Goal: Information Seeking & Learning: Learn about a topic

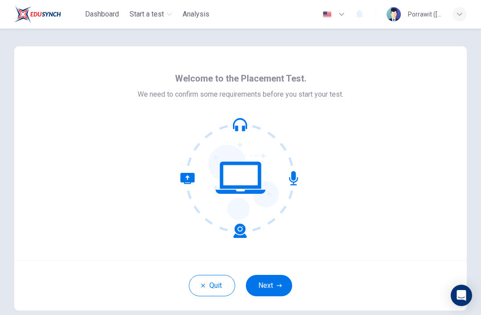
click at [265, 287] on button "Next" at bounding box center [269, 285] width 46 height 21
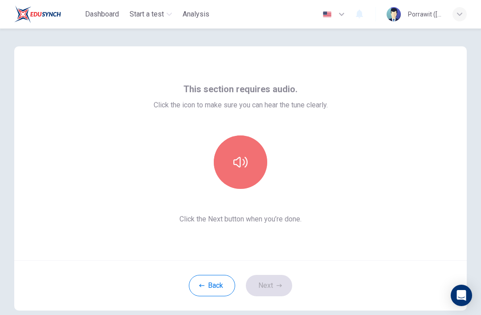
click at [239, 163] on icon "button" at bounding box center [240, 162] width 14 height 14
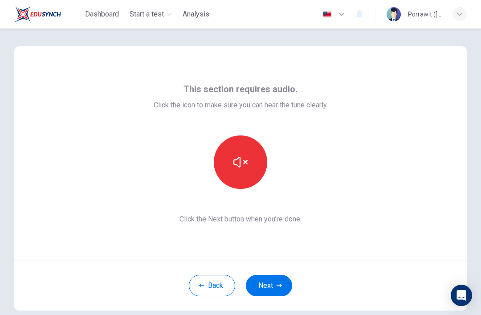
click at [271, 284] on button "Next" at bounding box center [269, 285] width 46 height 21
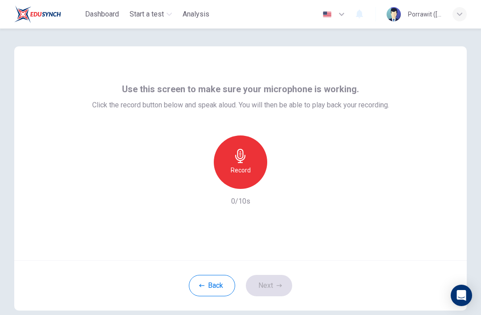
click at [250, 163] on div "Record" at bounding box center [240, 161] width 53 height 53
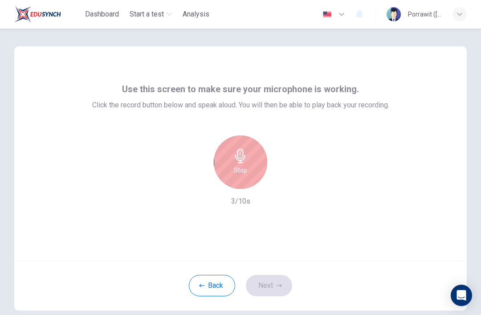
click at [254, 158] on div "Stop" at bounding box center [240, 161] width 53 height 53
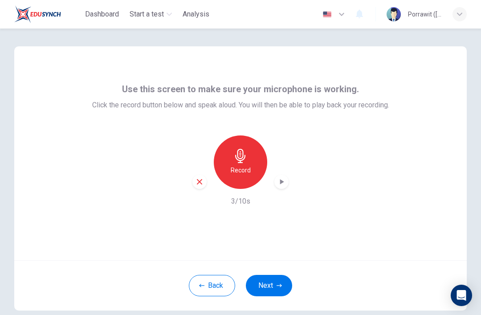
click at [281, 280] on button "Next" at bounding box center [269, 285] width 46 height 21
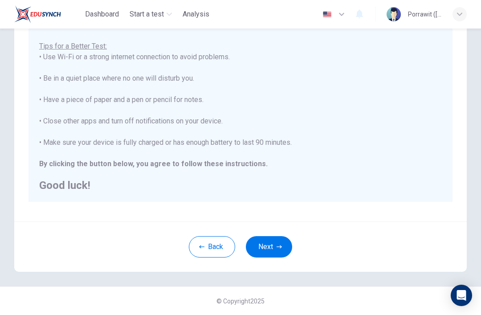
scroll to position [9, 0]
click at [273, 250] on button "Next" at bounding box center [269, 246] width 46 height 21
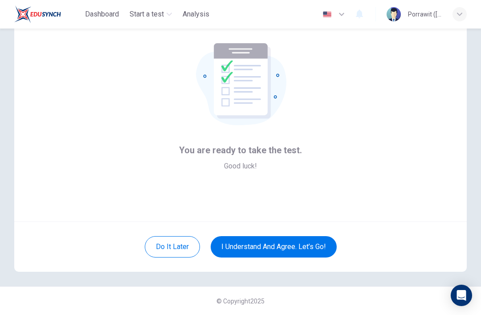
click at [301, 246] on button "I understand and agree. Let’s go!" at bounding box center [273, 246] width 126 height 21
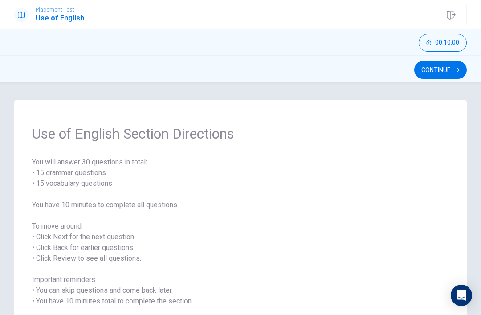
scroll to position [-1, 0]
click at [449, 67] on button "Continue" at bounding box center [440, 70] width 53 height 18
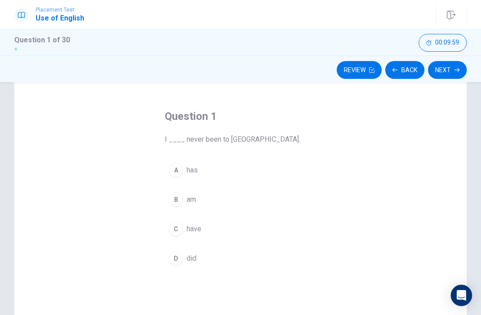
scroll to position [28, 0]
click at [200, 170] on button "A has" at bounding box center [240, 169] width 151 height 22
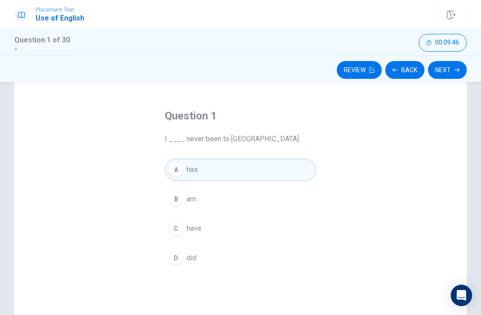
click at [449, 70] on button "Next" at bounding box center [447, 70] width 39 height 18
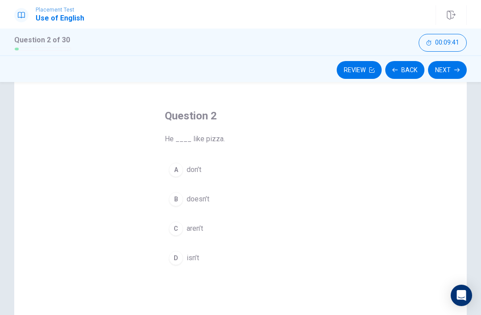
click at [206, 172] on button "A don’t" at bounding box center [240, 169] width 151 height 22
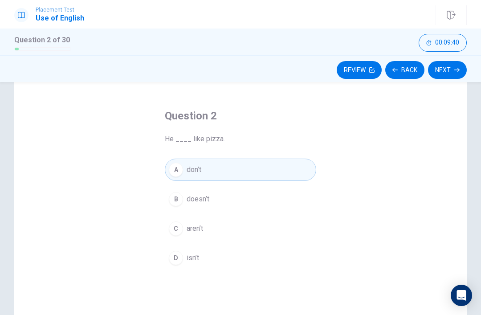
click at [452, 72] on button "Next" at bounding box center [447, 70] width 39 height 18
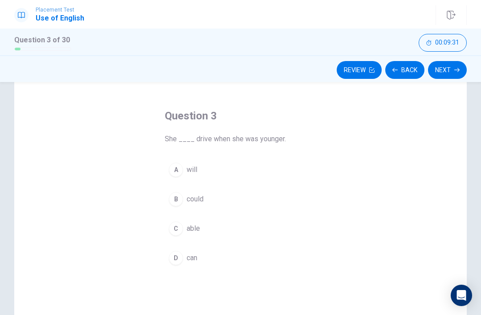
click at [197, 177] on button "A will" at bounding box center [240, 169] width 151 height 22
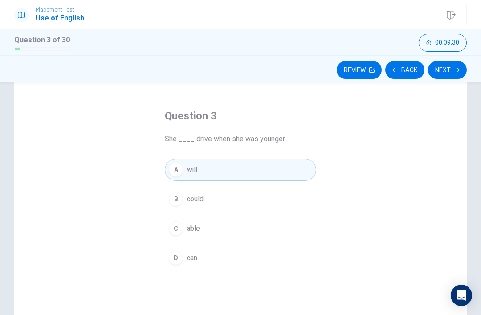
click at [449, 64] on button "Next" at bounding box center [447, 70] width 39 height 18
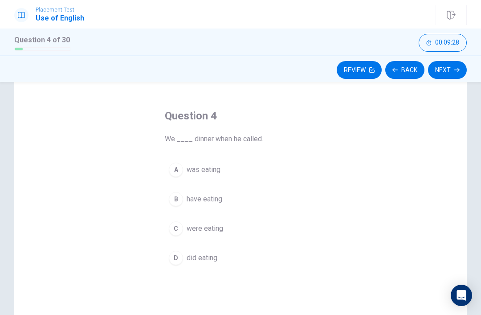
click at [398, 73] on button "Back" at bounding box center [404, 70] width 39 height 18
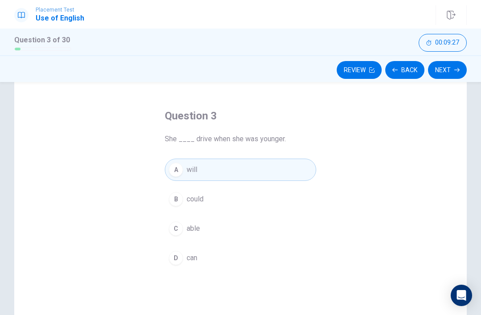
click at [200, 252] on button "D can" at bounding box center [240, 258] width 151 height 22
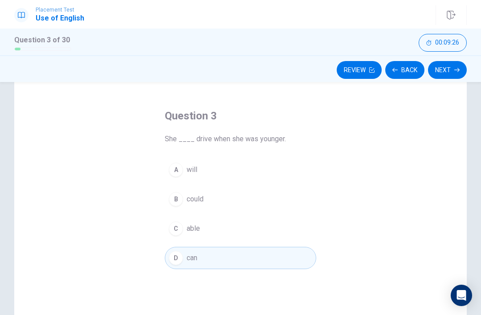
click at [445, 73] on button "Next" at bounding box center [447, 70] width 39 height 18
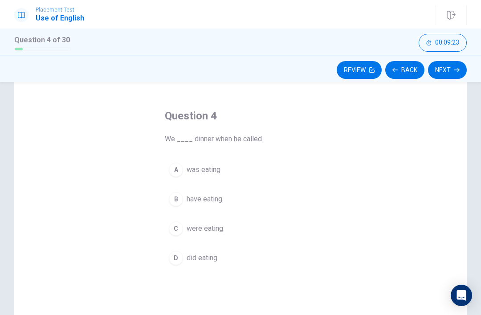
click at [209, 178] on button "A was eating" at bounding box center [240, 169] width 151 height 22
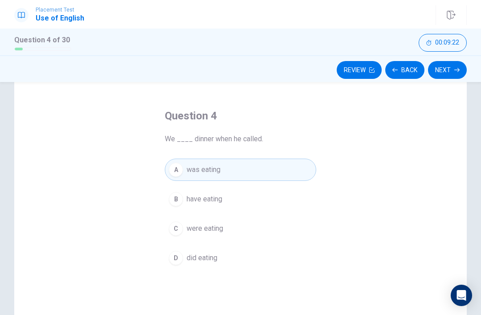
click at [448, 67] on button "Next" at bounding box center [447, 70] width 39 height 18
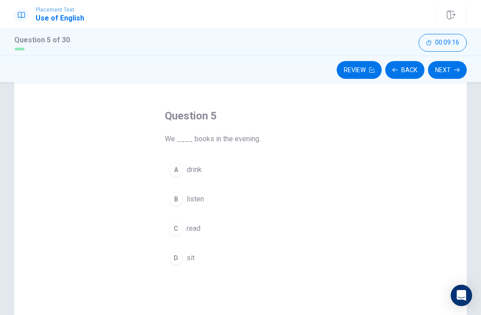
click at [202, 229] on button "C read" at bounding box center [240, 228] width 151 height 22
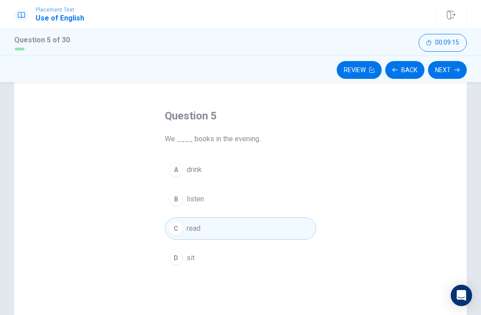
click at [443, 75] on button "Next" at bounding box center [447, 70] width 39 height 18
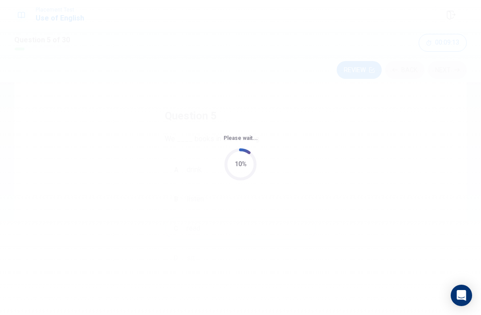
scroll to position [0, 0]
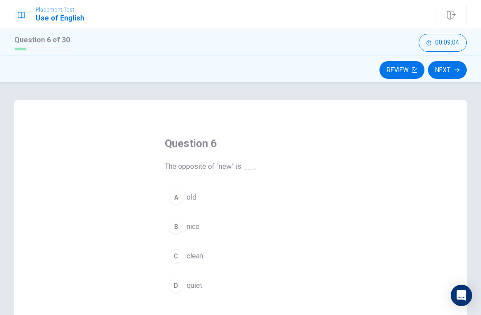
click at [198, 192] on button "A old" at bounding box center [240, 197] width 151 height 22
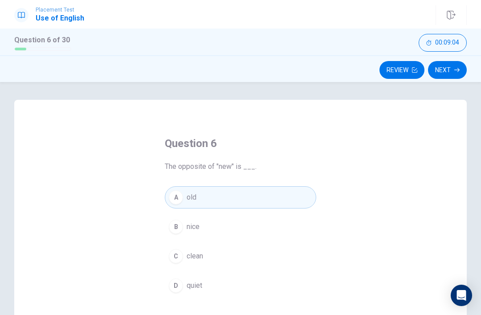
click at [453, 71] on button "Next" at bounding box center [447, 70] width 39 height 18
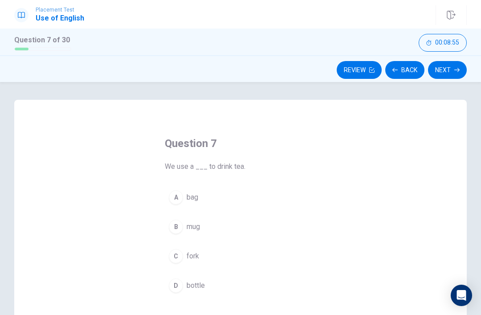
click at [189, 263] on button "C fork" at bounding box center [240, 256] width 151 height 22
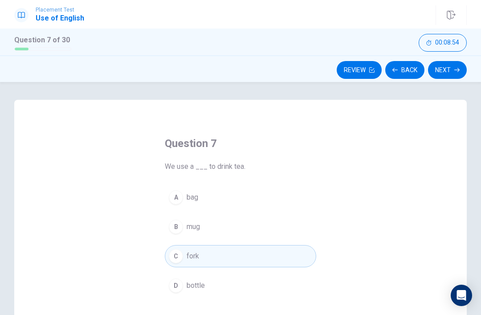
click at [452, 69] on button "Next" at bounding box center [447, 70] width 39 height 18
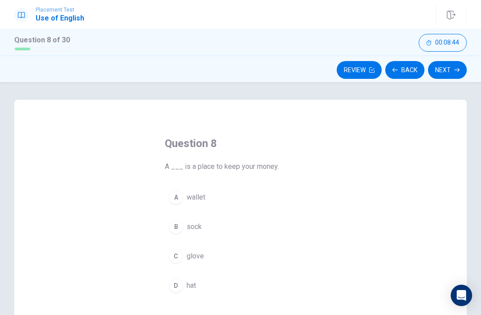
click at [203, 203] on button "A wallet" at bounding box center [240, 197] width 151 height 22
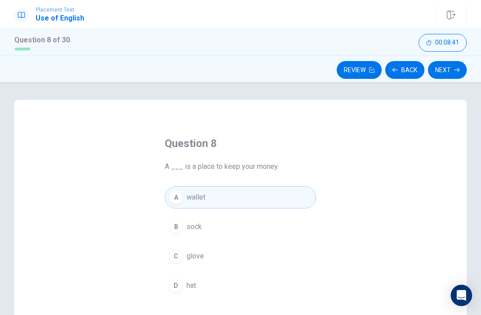
click at [453, 68] on button "Next" at bounding box center [447, 70] width 39 height 18
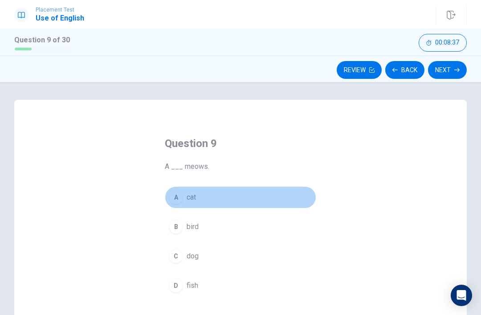
click at [196, 205] on button "A cat" at bounding box center [240, 197] width 151 height 22
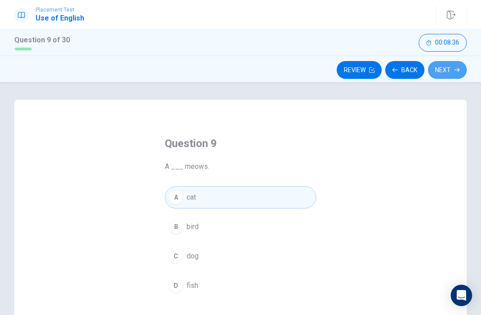
click at [447, 70] on button "Next" at bounding box center [447, 70] width 39 height 18
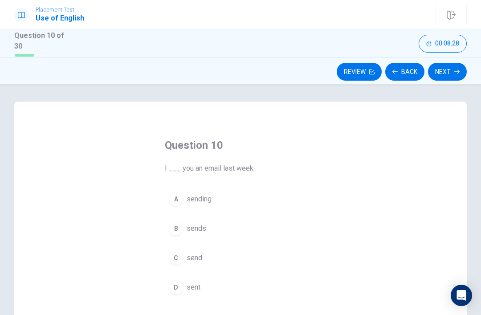
click at [202, 259] on button "C send" at bounding box center [240, 258] width 151 height 22
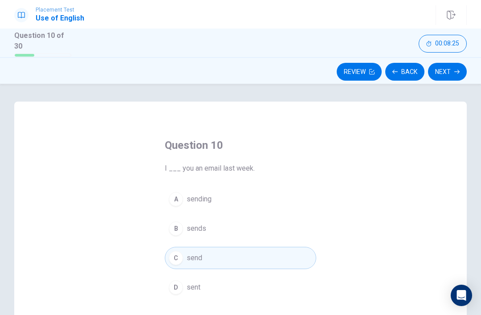
click at [450, 71] on button "Next" at bounding box center [447, 72] width 39 height 18
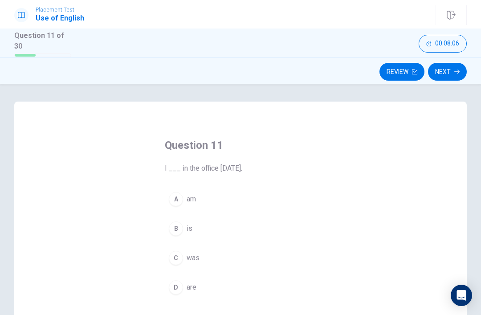
click at [192, 202] on span "am" at bounding box center [190, 199] width 9 height 11
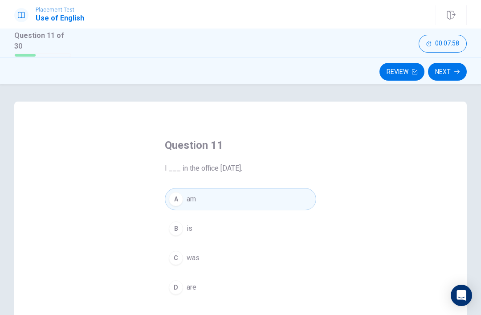
click at [186, 264] on button "C was" at bounding box center [240, 258] width 151 height 22
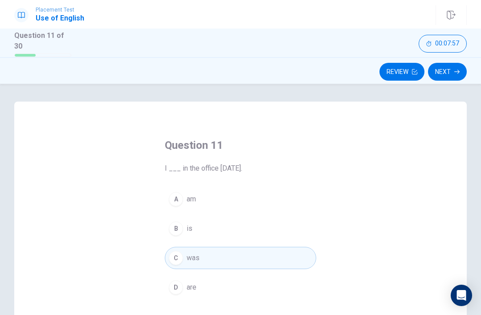
click at [456, 71] on icon "button" at bounding box center [456, 71] width 5 height 5
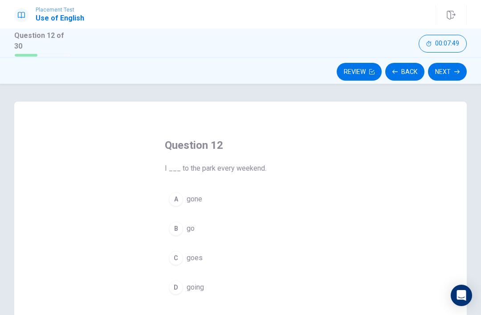
click at [200, 259] on span "goes" at bounding box center [194, 257] width 16 height 11
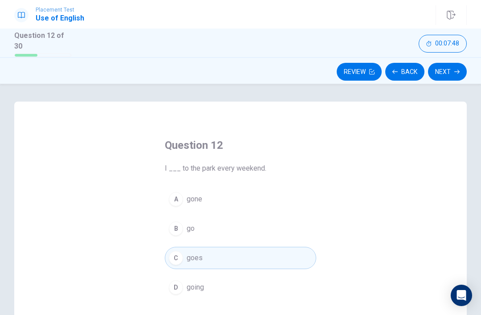
click at [451, 69] on button "Next" at bounding box center [447, 72] width 39 height 18
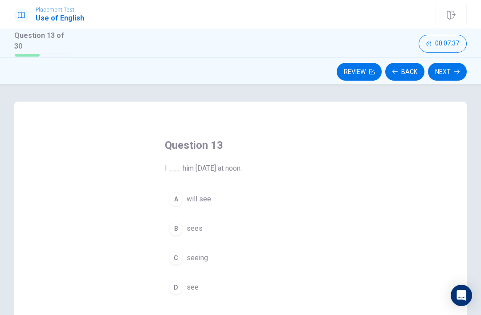
click at [199, 206] on button "A will see" at bounding box center [240, 199] width 151 height 22
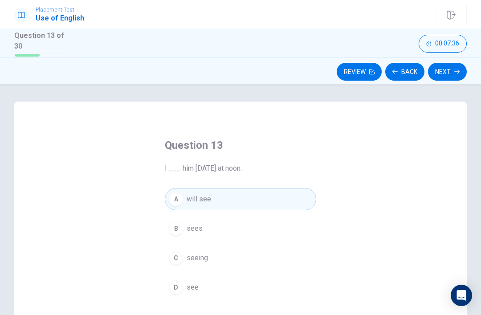
click at [446, 69] on button "Next" at bounding box center [447, 72] width 39 height 18
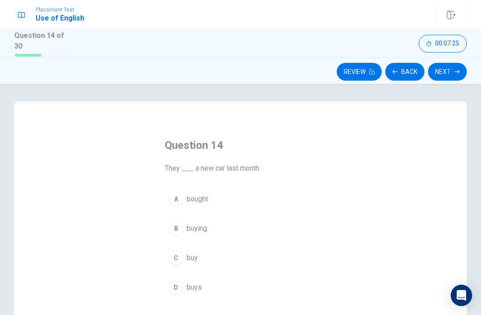
click at [191, 226] on span "buying" at bounding box center [196, 228] width 20 height 11
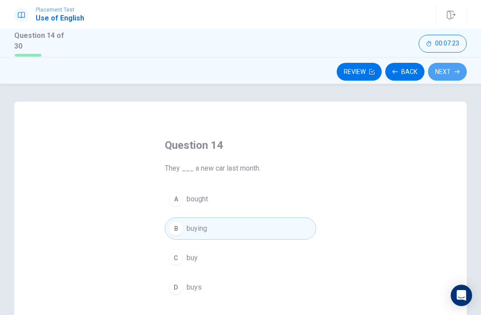
click at [454, 72] on icon "button" at bounding box center [456, 71] width 5 height 5
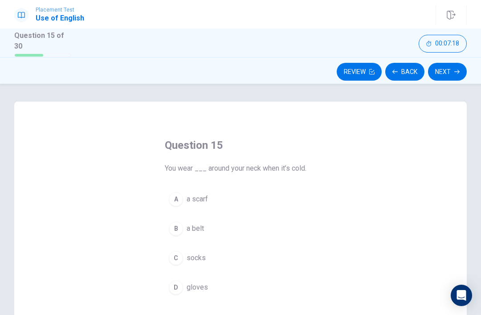
click at [179, 224] on div "B" at bounding box center [176, 228] width 14 height 14
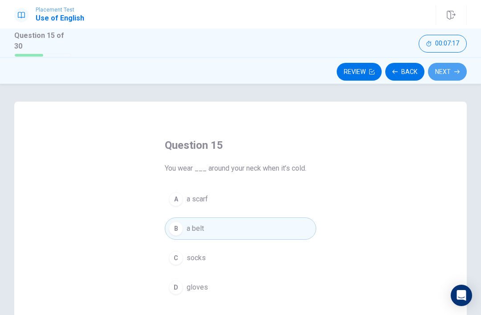
click at [444, 66] on button "Next" at bounding box center [447, 72] width 39 height 18
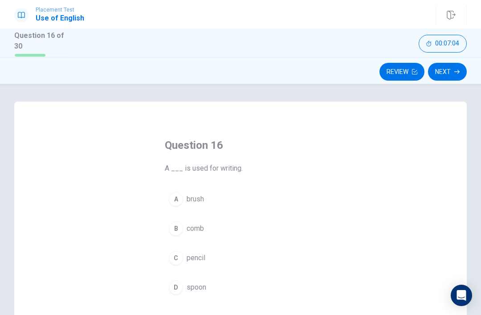
click at [192, 201] on span "brush" at bounding box center [194, 199] width 17 height 11
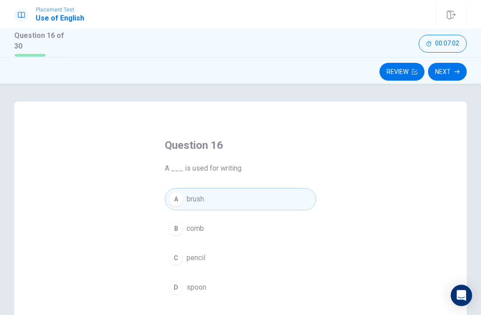
click at [452, 71] on button "Next" at bounding box center [447, 72] width 39 height 18
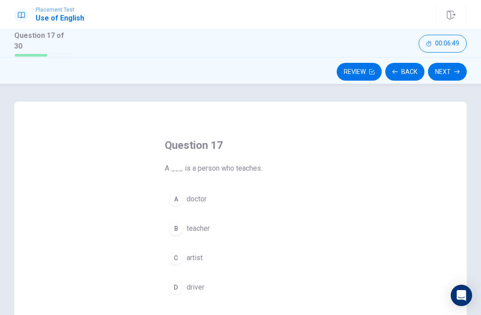
click at [205, 226] on span "teacher" at bounding box center [197, 228] width 23 height 11
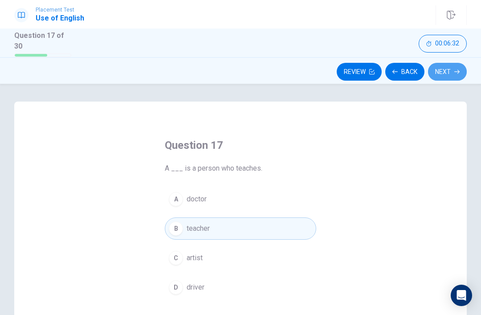
click at [449, 65] on button "Next" at bounding box center [447, 72] width 39 height 18
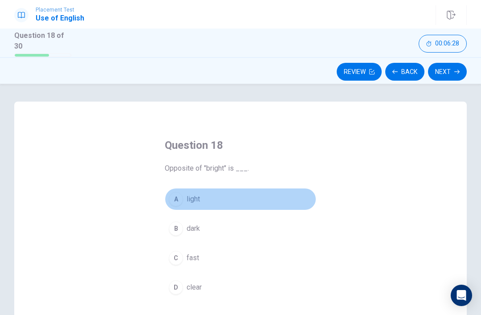
click at [197, 201] on span "light" at bounding box center [192, 199] width 13 height 11
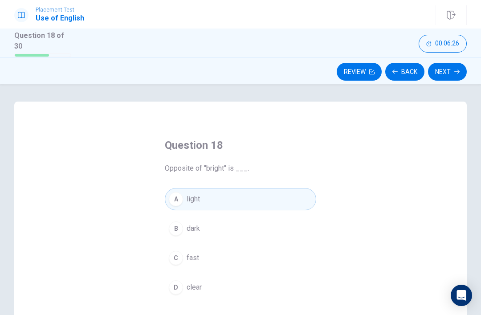
click at [451, 72] on button "Next" at bounding box center [447, 72] width 39 height 18
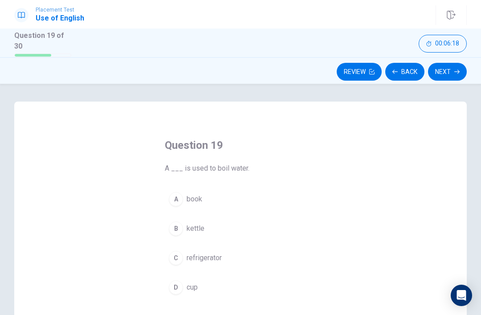
click at [197, 282] on span "cup" at bounding box center [191, 287] width 11 height 11
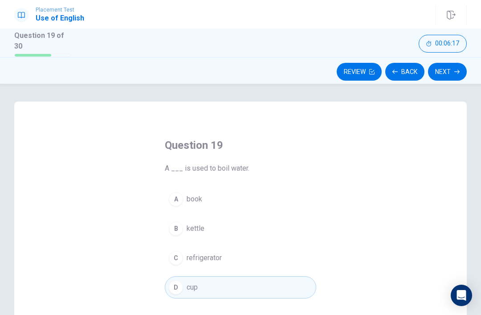
click at [446, 71] on button "Next" at bounding box center [447, 72] width 39 height 18
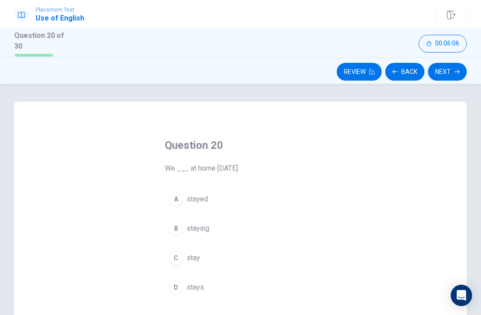
click at [200, 204] on button "A stayed" at bounding box center [240, 199] width 151 height 22
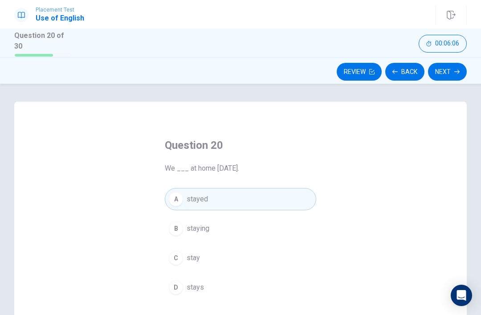
click at [449, 70] on button "Next" at bounding box center [447, 72] width 39 height 18
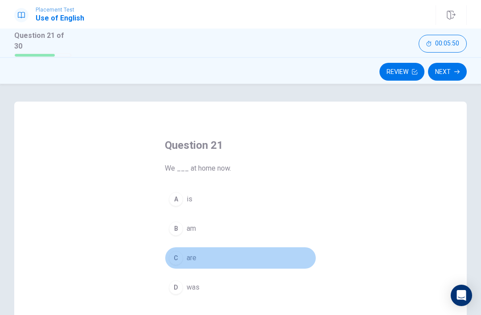
click at [182, 255] on div "C" at bounding box center [176, 258] width 14 height 14
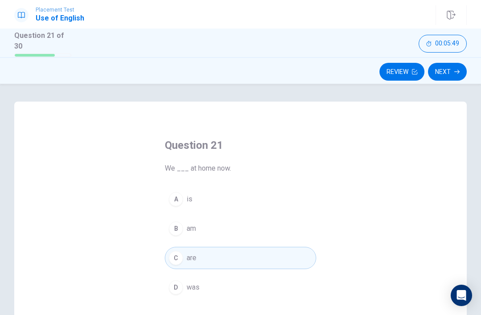
click at [454, 70] on icon "button" at bounding box center [456, 71] width 5 height 5
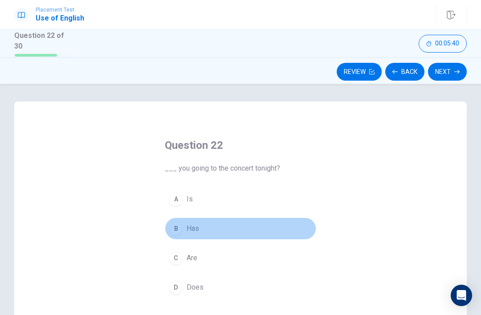
click at [188, 231] on span "Has" at bounding box center [192, 228] width 12 height 11
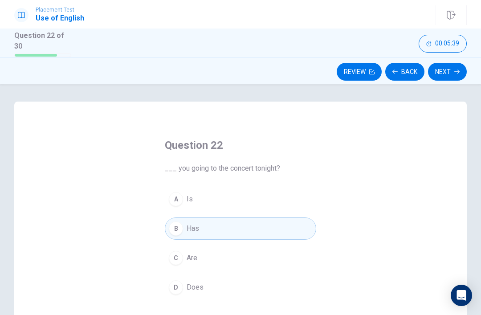
click at [449, 65] on button "Next" at bounding box center [447, 72] width 39 height 18
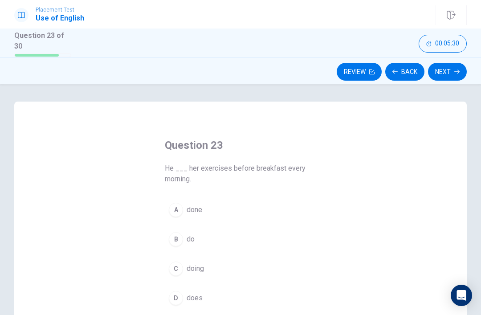
click at [180, 208] on div "A" at bounding box center [176, 209] width 14 height 14
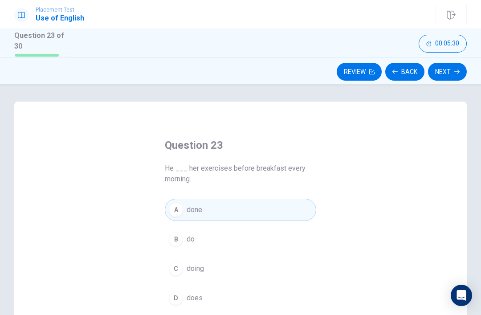
click at [465, 66] on button "Next" at bounding box center [447, 72] width 39 height 18
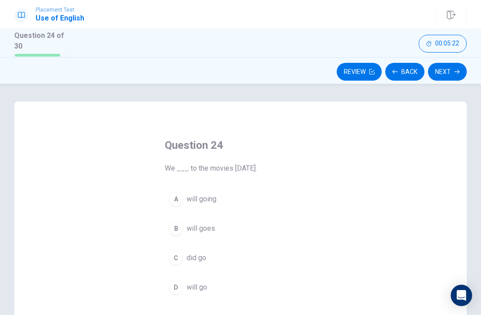
click at [216, 201] on span "will going" at bounding box center [201, 199] width 30 height 11
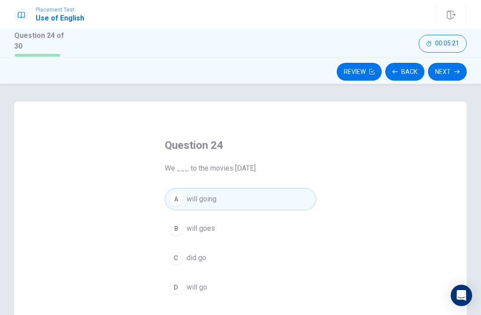
click at [446, 72] on button "Next" at bounding box center [447, 72] width 39 height 18
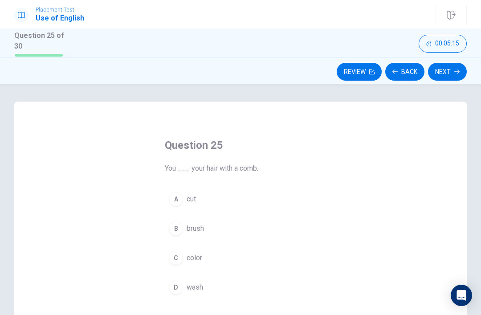
click at [196, 204] on button "A cut" at bounding box center [240, 199] width 151 height 22
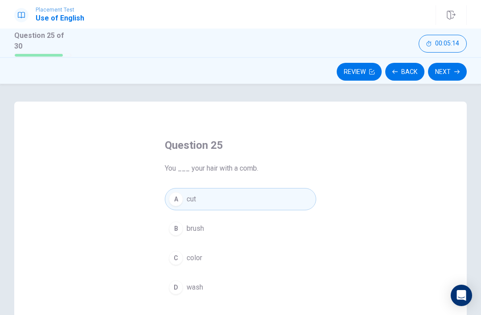
click at [442, 77] on button "Next" at bounding box center [447, 72] width 39 height 18
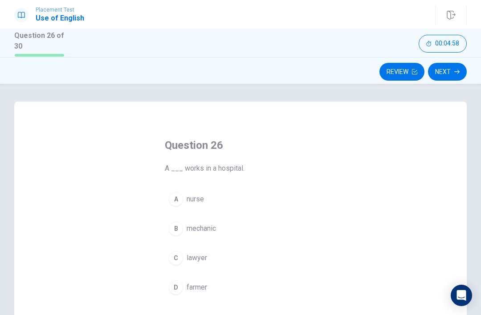
click at [192, 203] on button "A nurse" at bounding box center [240, 199] width 151 height 22
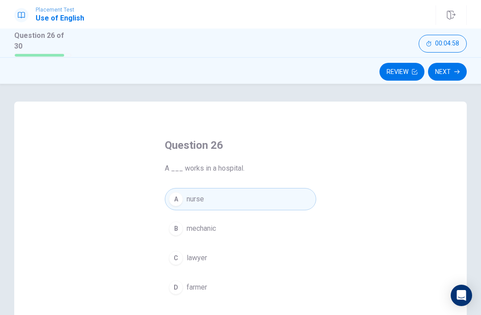
click at [451, 73] on button "Next" at bounding box center [447, 72] width 39 height 18
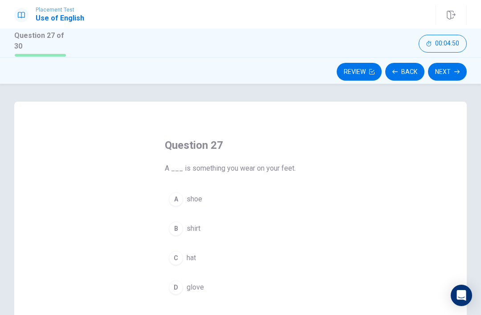
click at [182, 198] on div "A" at bounding box center [176, 199] width 14 height 14
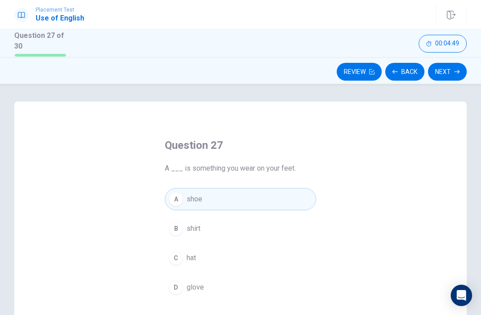
click at [450, 70] on button "Next" at bounding box center [447, 72] width 39 height 18
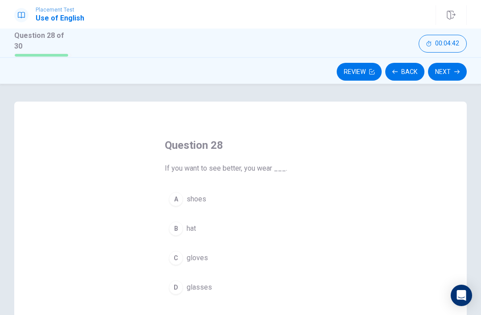
click at [186, 287] on span "glasses" at bounding box center [198, 287] width 25 height 11
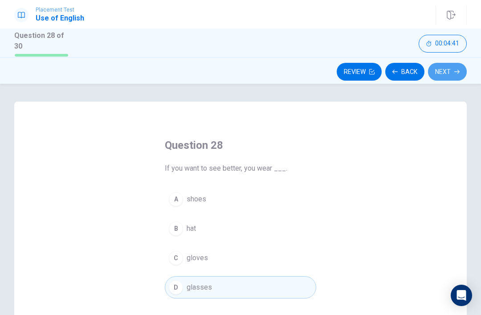
click at [450, 69] on button "Next" at bounding box center [447, 72] width 39 height 18
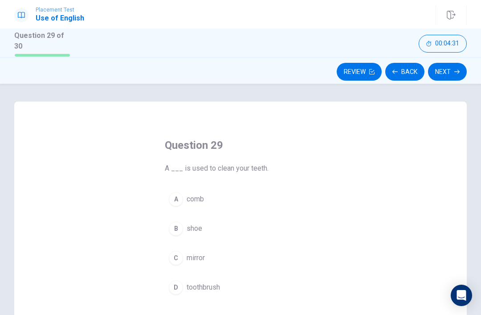
click at [197, 284] on span "toothbrush" at bounding box center [202, 287] width 33 height 11
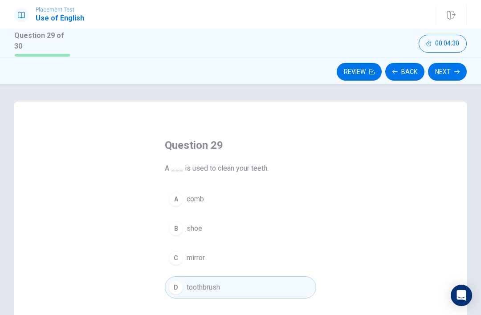
click at [451, 68] on button "Next" at bounding box center [447, 72] width 39 height 18
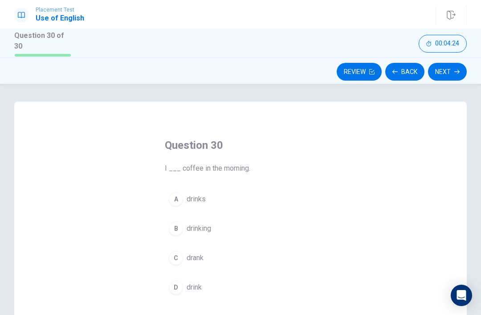
click at [191, 201] on span "drinks" at bounding box center [195, 199] width 19 height 11
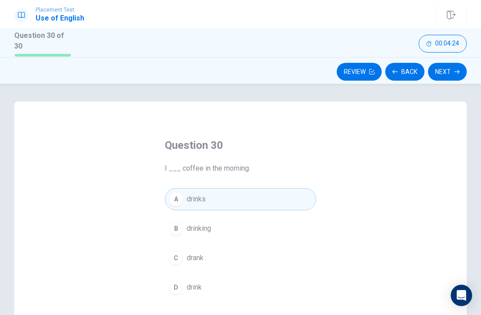
click at [450, 72] on button "Next" at bounding box center [447, 72] width 39 height 18
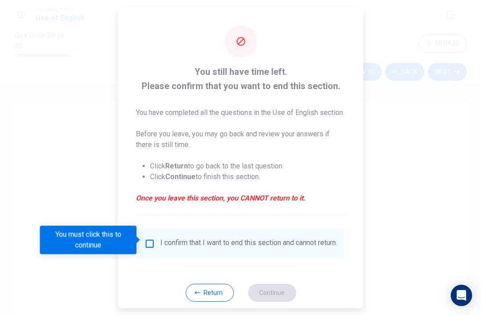
click at [152, 239] on input "You must click this to continue" at bounding box center [149, 243] width 11 height 11
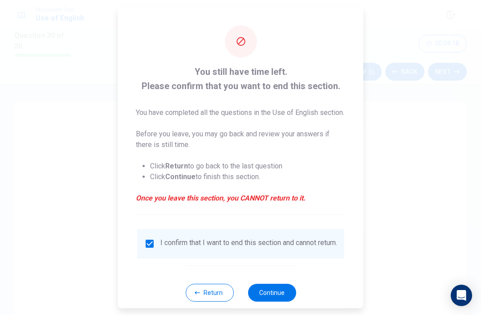
click at [282, 296] on button "Continue" at bounding box center [271, 292] width 48 height 18
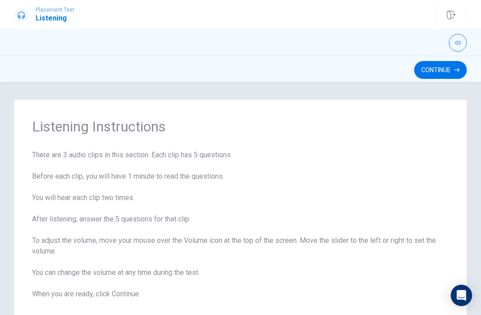
click at [449, 58] on div "Continue" at bounding box center [240, 68] width 481 height 27
click at [428, 73] on button "Continue" at bounding box center [440, 70] width 53 height 18
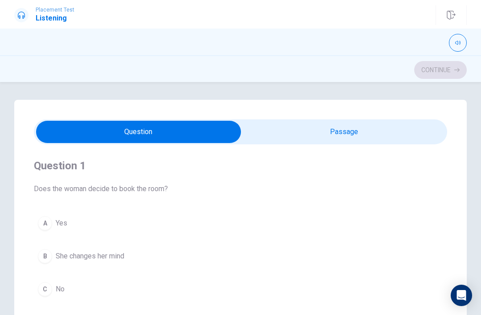
type input "7"
click at [155, 138] on input "checkbox" at bounding box center [138, 132] width 619 height 22
checkbox input "true"
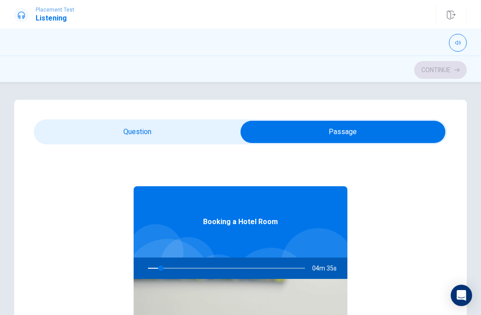
type input "9"
click at [215, 131] on input "checkbox" at bounding box center [342, 132] width 619 height 22
checkbox input "false"
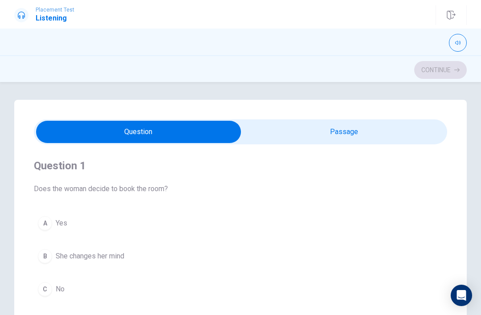
click at [56, 227] on span "Yes" at bounding box center [62, 223] width 12 height 11
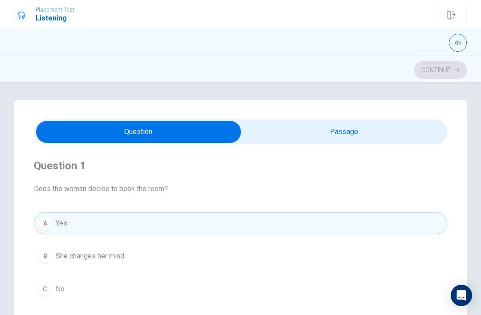
click at [354, 259] on button "B She changes her mind" at bounding box center [240, 256] width 413 height 22
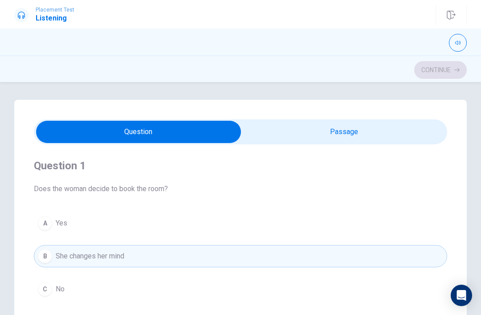
click at [386, 230] on button "A Yes" at bounding box center [240, 223] width 413 height 22
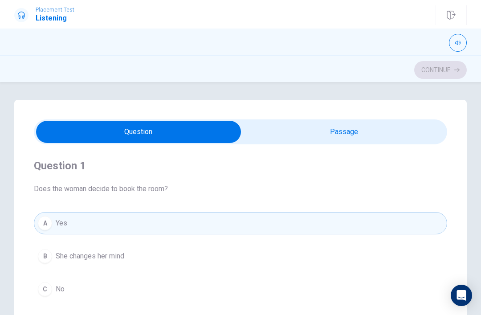
type input "17"
click at [329, 136] on input "checkbox" at bounding box center [138, 132] width 619 height 22
checkbox input "true"
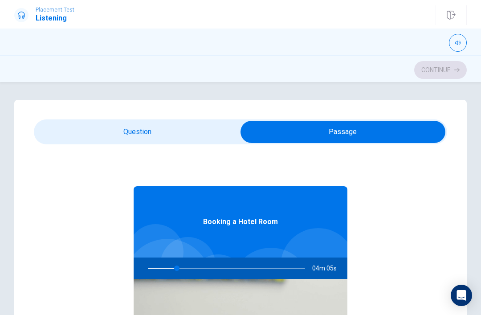
type input "19"
click at [217, 121] on input "checkbox" at bounding box center [342, 132] width 619 height 22
checkbox input "false"
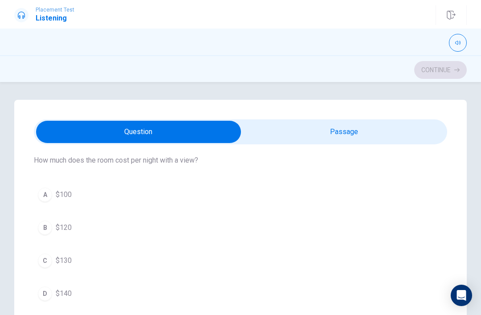
scroll to position [232, 0]
click at [59, 233] on button "B $120" at bounding box center [240, 226] width 413 height 22
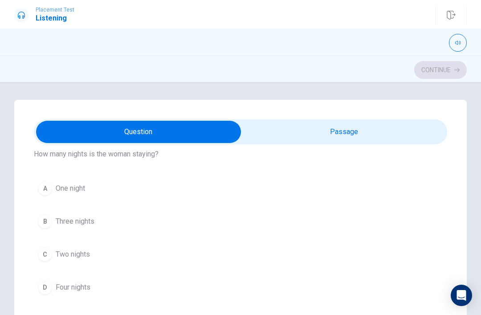
scroll to position [459, 0]
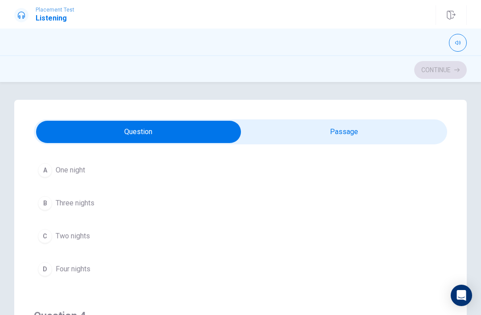
click at [58, 239] on span "Two nights" at bounding box center [73, 236] width 34 height 11
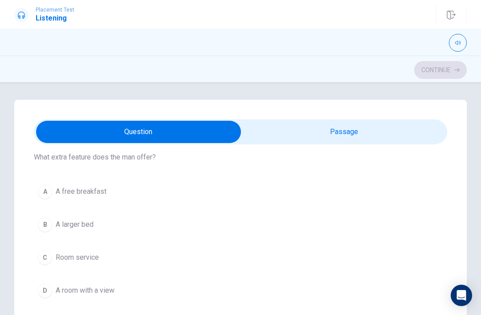
click at [106, 227] on button "B A larger bed" at bounding box center [240, 224] width 413 height 22
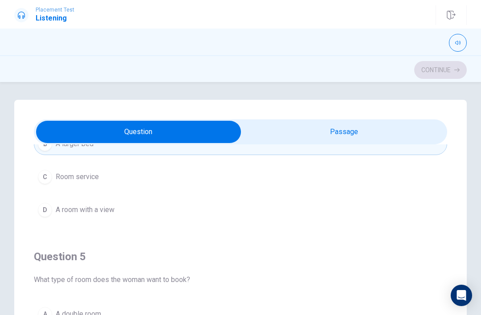
scroll to position [721, 0]
click at [86, 305] on button "A A double room" at bounding box center [240, 314] width 413 height 22
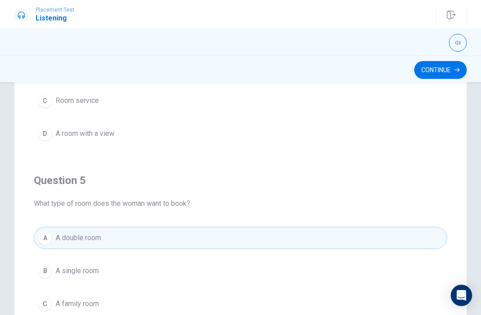
scroll to position [53, 0]
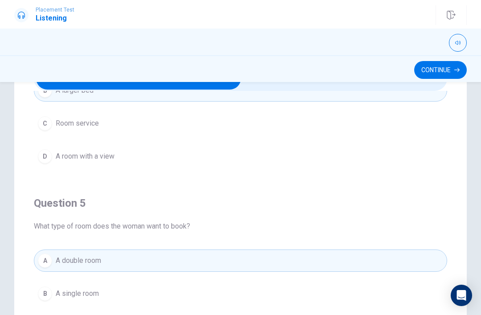
click at [446, 63] on button "Continue" at bounding box center [440, 70] width 53 height 18
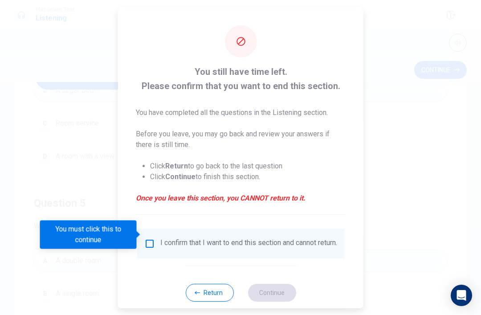
click at [215, 290] on button "Return" at bounding box center [209, 292] width 48 height 18
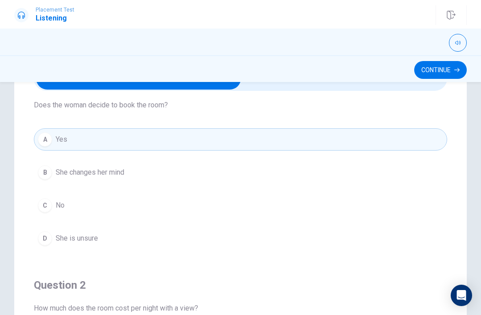
scroll to position [27, 0]
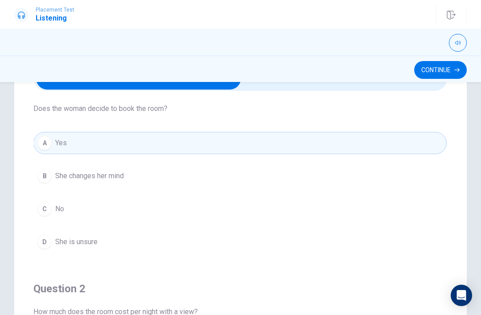
type input "38"
checkbox input "true"
type input "38"
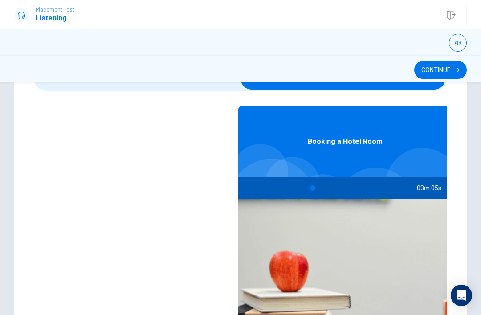
checkbox input "false"
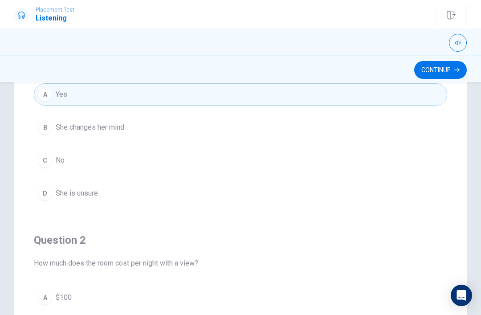
scroll to position [-1, 0]
click at [442, 68] on button "Continue" at bounding box center [440, 70] width 53 height 18
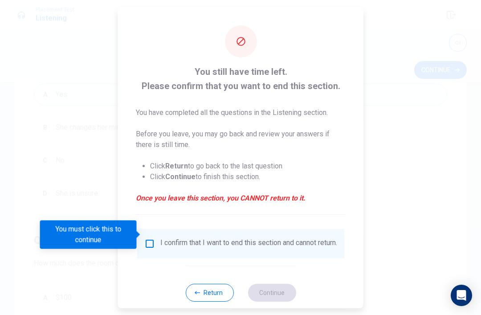
click at [138, 243] on div "You must click this to continue" at bounding box center [91, 234] width 103 height 28
click at [149, 228] on div "I confirm that I want to end this section and cannot return." at bounding box center [240, 242] width 207 height 29
click at [147, 238] on input "You must click this to continue" at bounding box center [149, 243] width 11 height 11
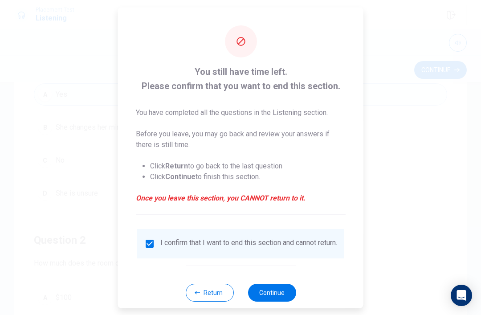
click at [276, 292] on button "Continue" at bounding box center [271, 292] width 48 height 18
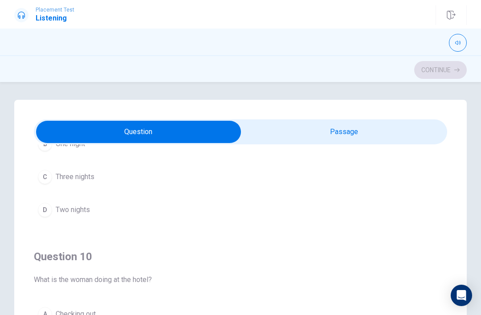
scroll to position [721, 0]
type input "13"
checkbox input "true"
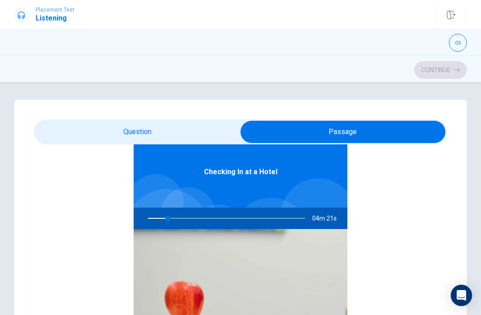
scroll to position [-1, 0]
type input "13"
click at [146, 128] on input "checkbox" at bounding box center [342, 132] width 619 height 22
checkbox input "false"
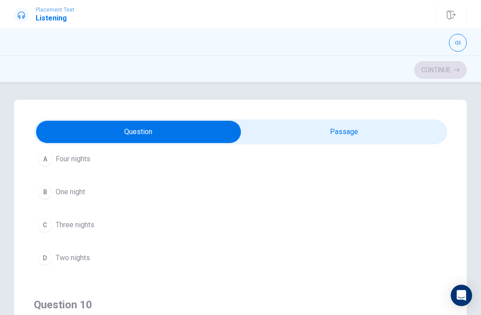
scroll to position [672, 0]
click at [66, 223] on span "Three nights" at bounding box center [75, 225] width 39 height 11
click at [444, 220] on button "B 8 to 11 a.m." at bounding box center [240, 224] width 413 height 22
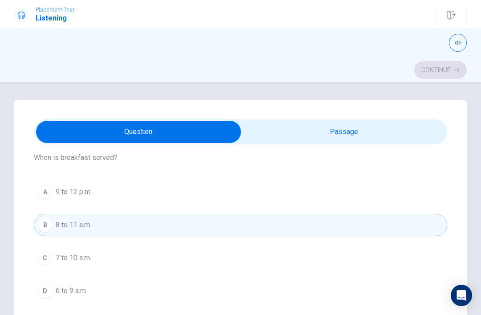
click at [72, 258] on span "7 to 10 a.m." at bounding box center [74, 257] width 36 height 11
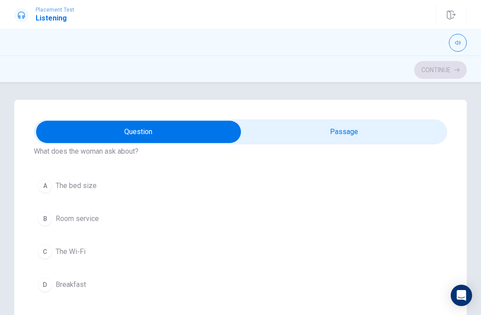
scroll to position [241, 0]
click at [441, 255] on button "C The Wi-Fi" at bounding box center [240, 251] width 413 height 22
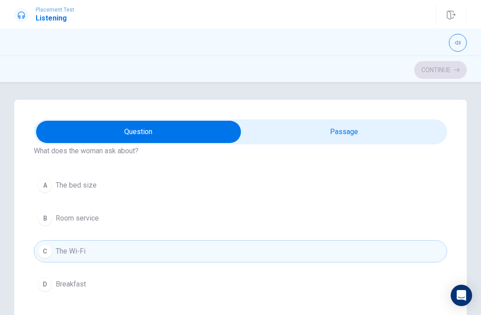
click at [58, 284] on span "Breakfast" at bounding box center [71, 284] width 30 height 11
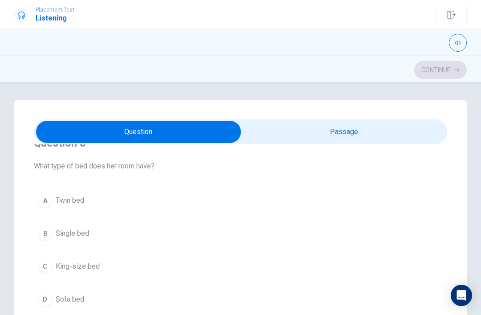
scroll to position [427, 0]
click at [61, 268] on span "King-size bed" at bounding box center [78, 267] width 44 height 11
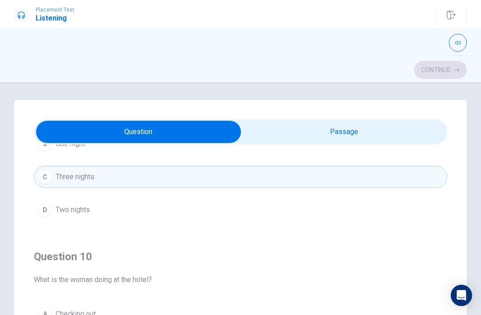
scroll to position [721, 0]
click at [60, 312] on span "Checking out" at bounding box center [76, 313] width 40 height 11
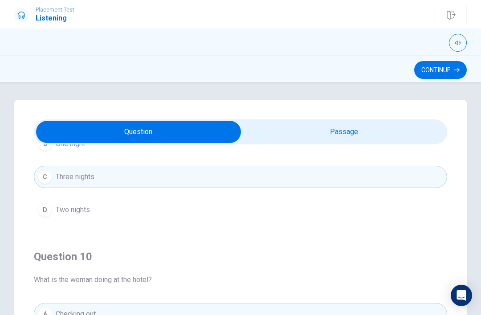
click at [446, 65] on button "Continue" at bounding box center [440, 70] width 53 height 18
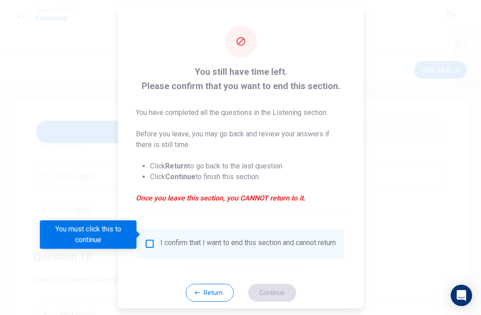
click at [148, 238] on input "You must click this to continue" at bounding box center [149, 243] width 11 height 11
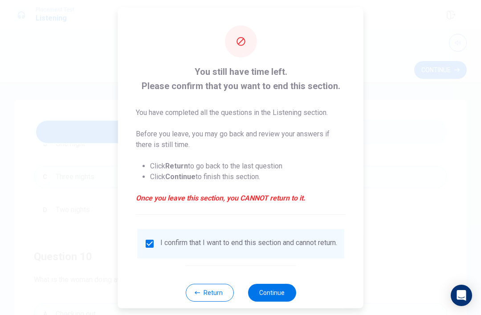
click at [277, 298] on button "Continue" at bounding box center [271, 292] width 48 height 18
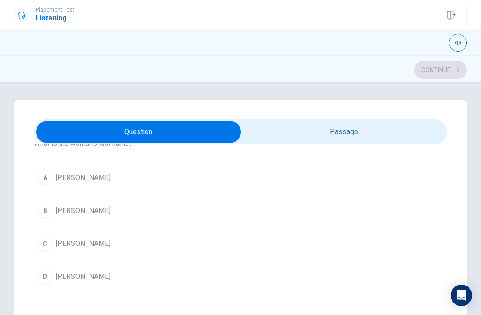
scroll to position [45, 0]
click at [60, 280] on span "[PERSON_NAME]" at bounding box center [83, 277] width 55 height 11
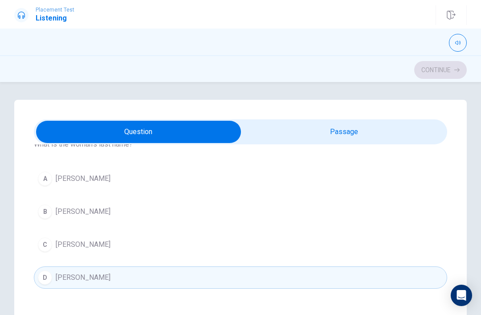
click at [57, 214] on span "[PERSON_NAME]" at bounding box center [83, 211] width 55 height 11
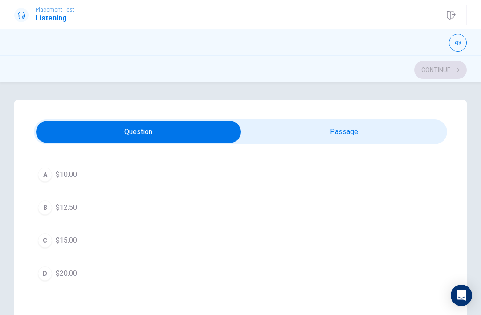
scroll to position [657, 0]
click at [45, 249] on button "C $15.00" at bounding box center [240, 241] width 413 height 22
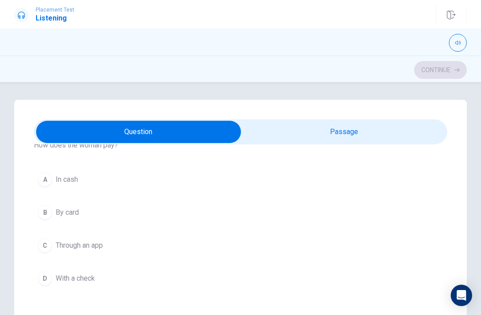
scroll to position [246, 0]
click at [65, 182] on span "In cash" at bounding box center [67, 179] width 22 height 11
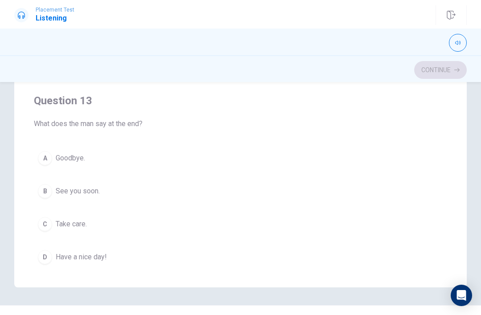
scroll to position [300, 0]
click at [55, 259] on button "D Have a nice day!" at bounding box center [240, 257] width 413 height 22
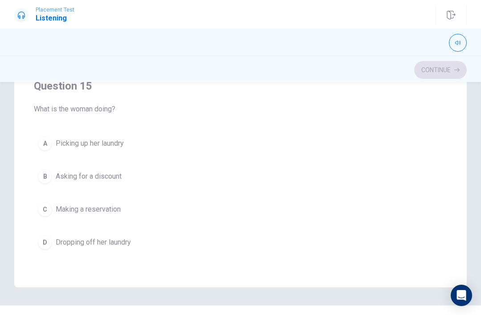
scroll to position [721, 0]
click at [64, 144] on span "Picking up her laundry" at bounding box center [90, 143] width 68 height 11
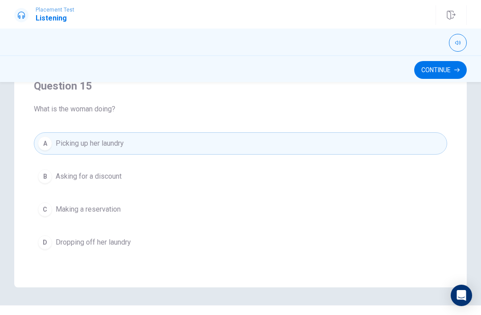
click at [450, 75] on button "Continue" at bounding box center [440, 70] width 53 height 18
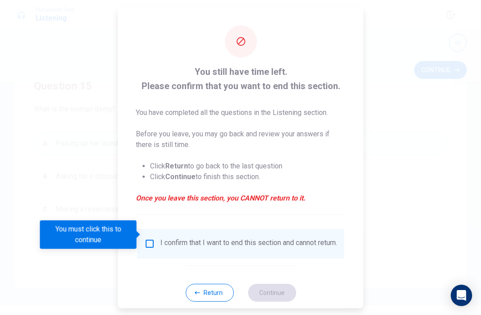
click at [138, 249] on div "I confirm that I want to end this section and cannot return." at bounding box center [240, 242] width 207 height 29
click at [146, 243] on div "I confirm that I want to end this section and cannot return." at bounding box center [240, 243] width 193 height 11
click at [149, 238] on input "You must click this to continue" at bounding box center [149, 243] width 11 height 11
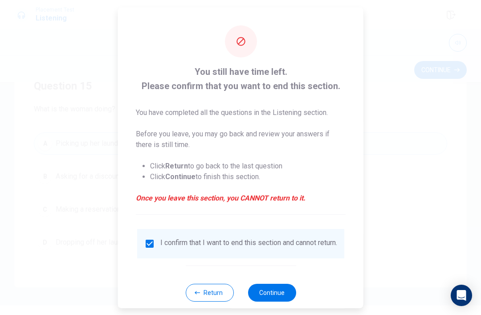
click at [267, 287] on button "Continue" at bounding box center [271, 292] width 48 height 18
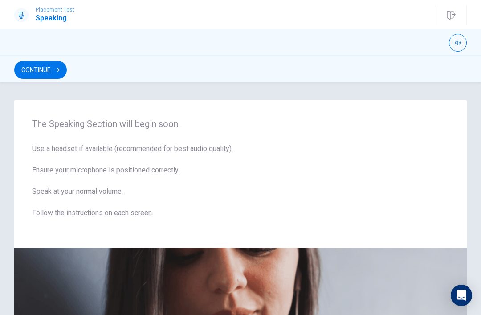
scroll to position [0, 0]
click at [39, 127] on span "The Speaking Section will begin soon." at bounding box center [240, 123] width 417 height 11
click at [40, 75] on button "Continue" at bounding box center [40, 70] width 53 height 18
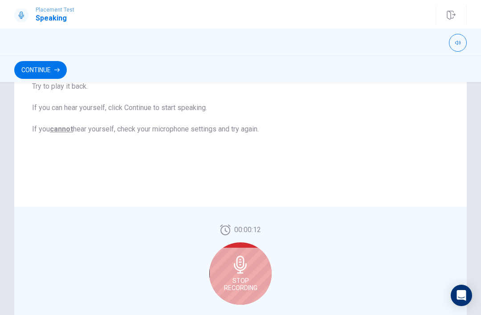
scroll to position [158, 0]
click at [249, 277] on div "Stop Recording" at bounding box center [240, 274] width 62 height 62
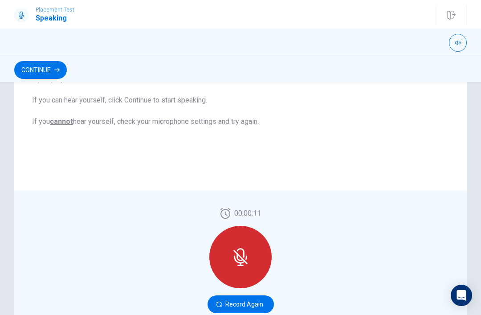
scroll to position [175, 0]
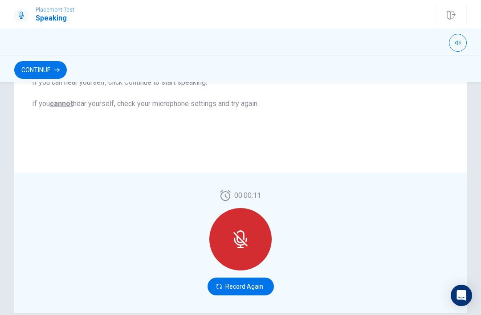
click at [253, 242] on div at bounding box center [240, 239] width 62 height 62
click at [258, 289] on button "Record Again" at bounding box center [240, 286] width 66 height 18
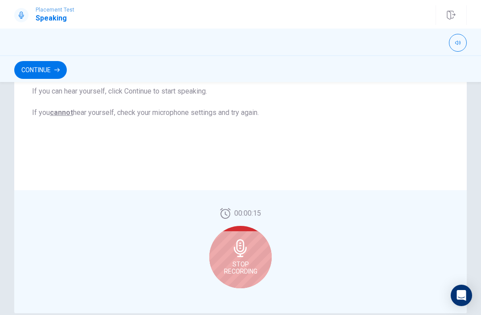
click at [258, 288] on div "00:00:15 Stop Recording" at bounding box center [240, 251] width 62 height 87
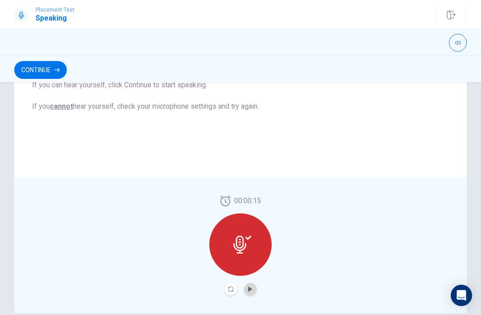
click at [251, 289] on icon "Play Audio" at bounding box center [250, 288] width 4 height 5
click at [41, 65] on button "Continue" at bounding box center [40, 70] width 53 height 18
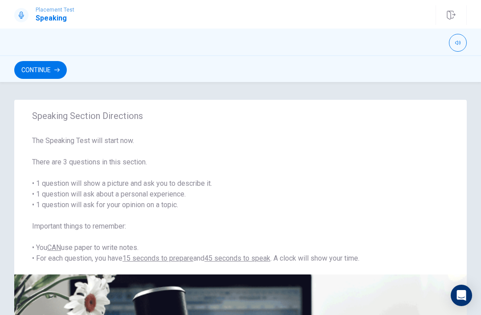
scroll to position [0, 0]
click at [29, 73] on button "Continue" at bounding box center [40, 70] width 53 height 18
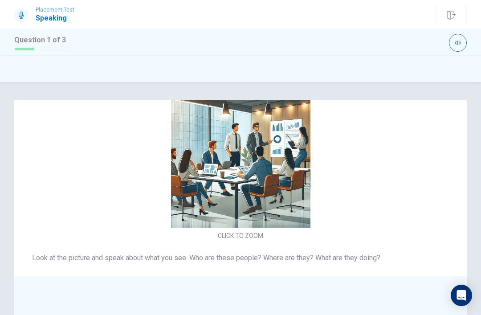
scroll to position [-18, 0]
click at [24, 16] on icon at bounding box center [21, 15] width 7 height 7
click at [17, 13] on div at bounding box center [21, 15] width 14 height 14
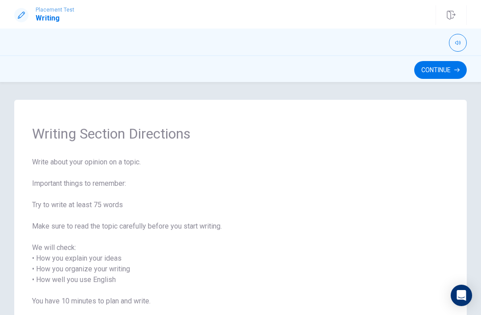
scroll to position [0, 0]
click at [440, 75] on button "Continue" at bounding box center [440, 70] width 53 height 18
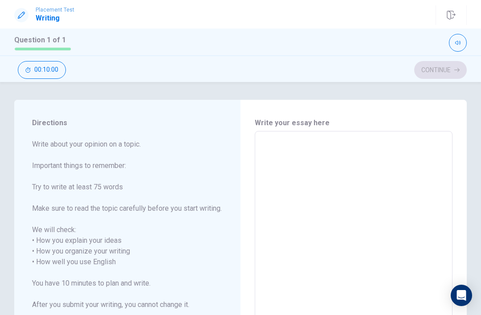
scroll to position [0, 0]
click at [305, 142] on textarea at bounding box center [353, 267] width 185 height 258
click at [263, 152] on textarea at bounding box center [353, 267] width 185 height 258
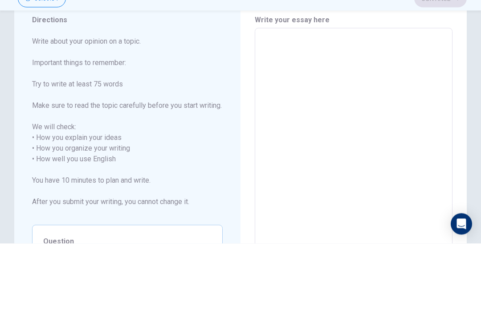
scroll to position [32, 0]
type textarea "I"
type textarea "x"
type textarea "I"
type textarea "x"
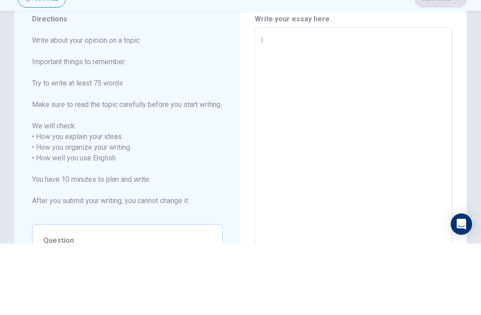
type textarea "I g"
type textarea "x"
type textarea "I go"
type textarea "x"
type textarea "I go"
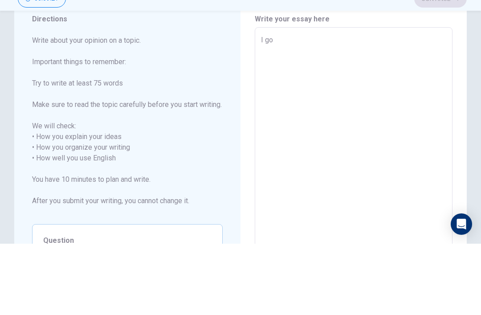
type textarea "x"
type textarea "I go t"
type textarea "x"
type textarea "I go to"
type textarea "x"
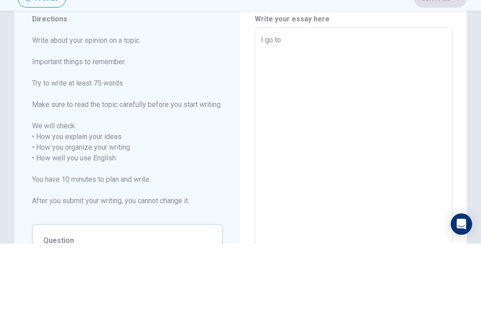
type textarea "I go to"
type textarea "x"
type textarea "I go to a"
type textarea "x"
type textarea "I go to a"
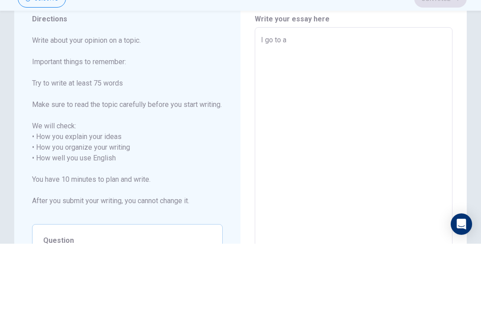
type textarea "x"
type textarea "I go to a p"
type textarea "x"
type textarea "I go to a pa"
type textarea "x"
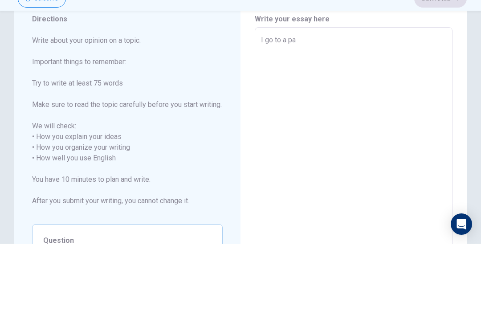
type textarea "I go to a paz"
type textarea "x"
type textarea "I go to a pazz"
type textarea "x"
type textarea "I go to a pazze"
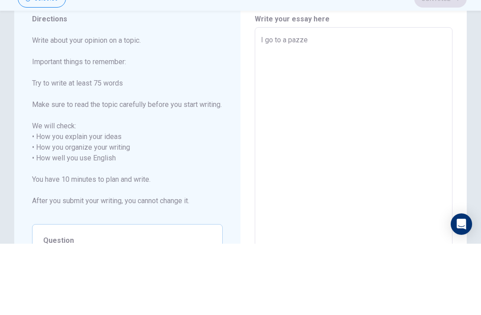
type textarea "x"
type textarea "I go to a pazze"
type textarea "x"
type textarea "I go to a pazze s"
type textarea "x"
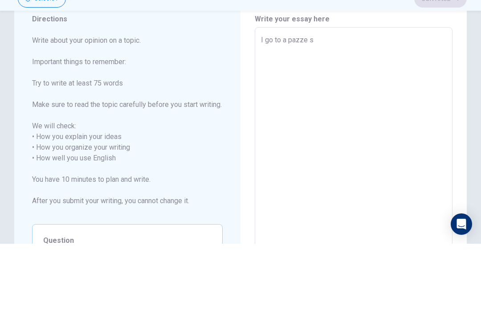
type textarea "I go to a pazze so"
type textarea "x"
type textarea "I go to a pazze so"
type textarea "x"
type textarea "I go to a pazze so c"
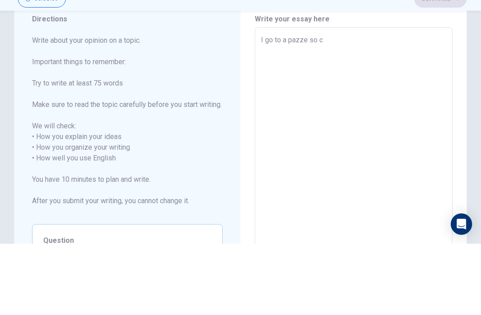
type textarea "x"
type textarea "I go to a pazze so ca"
type textarea "x"
type textarea "I go to a pazze so can"
type textarea "x"
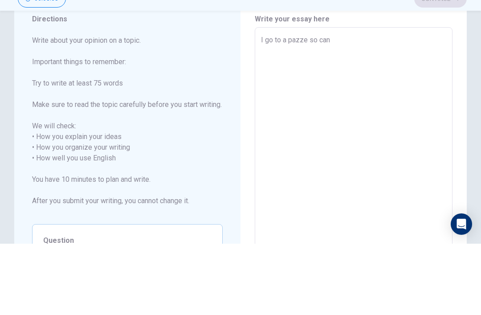
type textarea "I go to a pazze so can"
type textarea "x"
type textarea "I go to a pazze so can d"
type textarea "x"
type textarea "I go to a pazze so can du"
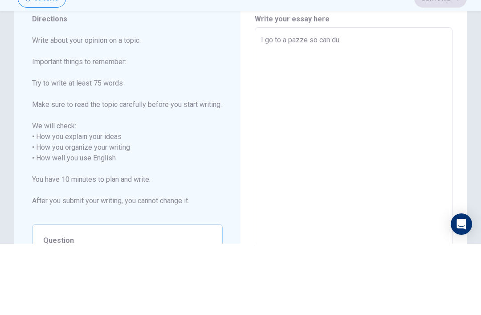
type textarea "x"
type textarea "I go to a pazze so can [PERSON_NAME]"
type textarea "x"
type textarea "I go to a pazze so can [PERSON_NAME]"
type textarea "x"
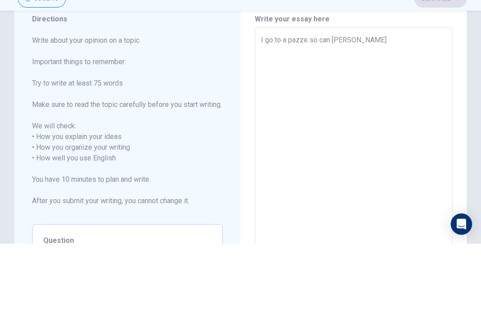
type textarea "I go to a pazze so can [PERSON_NAME] p"
type textarea "x"
type textarea "I go to a pazze so can [PERSON_NAME] pa"
type textarea "x"
type textarea "I go to a pazze so can [PERSON_NAME]"
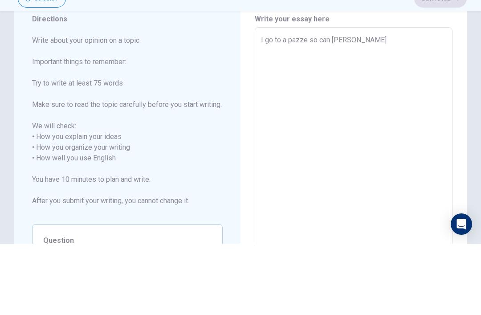
type textarea "x"
type textarea "I go to a pazze so can [PERSON_NAME] pazs"
type textarea "x"
type textarea "I go to a pazze so can [PERSON_NAME] pazse"
type textarea "x"
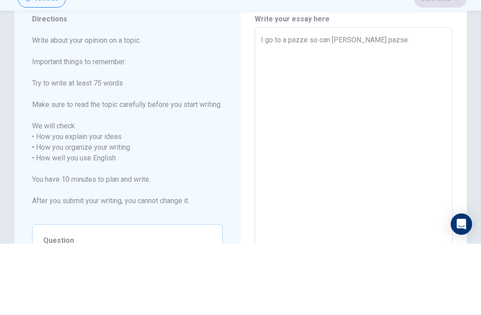
type textarea "I go to a pazze so can [PERSON_NAME] pazse"
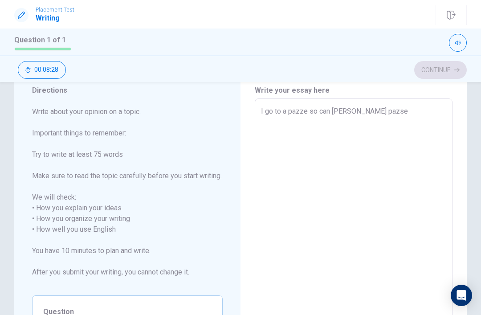
click at [391, 110] on textarea "I go to a pazze so can [PERSON_NAME] pazse" at bounding box center [353, 235] width 185 height 258
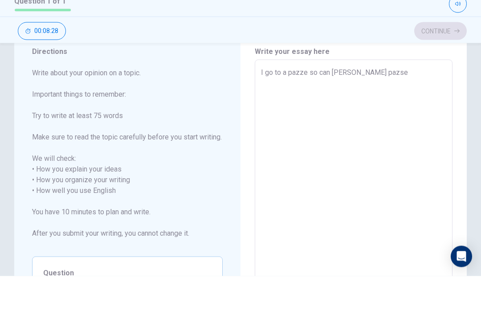
type textarea "x"
type textarea "I go to a pazze so can [PERSON_NAME] pazse"
type textarea "x"
